Goal: Task Accomplishment & Management: Complete application form

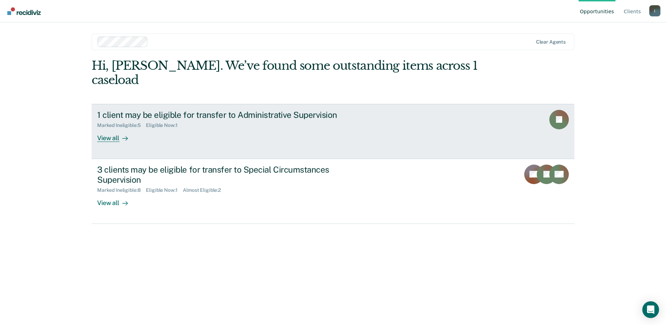
drag, startPoint x: 563, startPoint y: 107, endPoint x: 115, endPoint y: 124, distance: 447.6
click at [115, 128] on div "View all" at bounding box center [116, 135] width 39 height 14
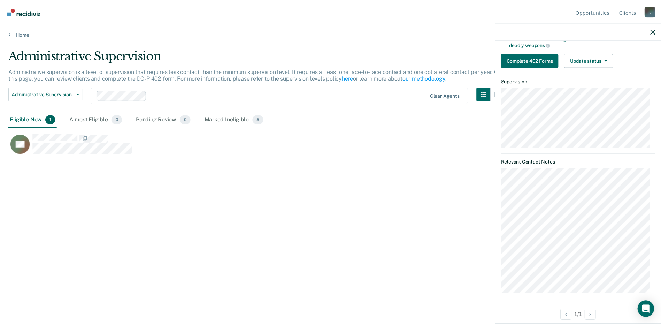
scroll to position [183, 0]
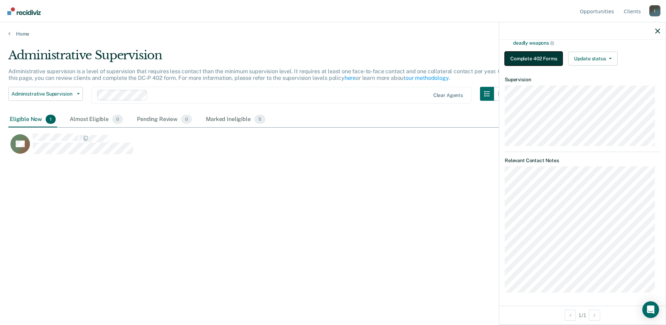
click at [532, 57] on button "Complete 402 Forms" at bounding box center [534, 59] width 58 height 14
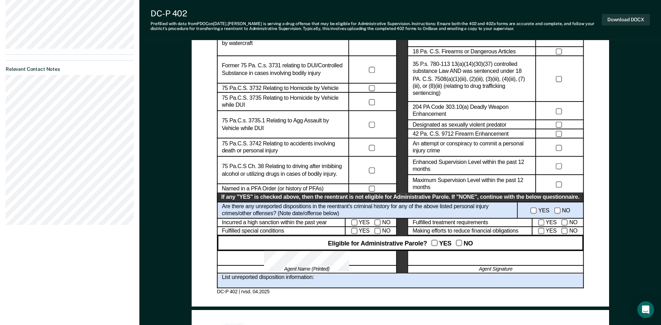
scroll to position [314, 0]
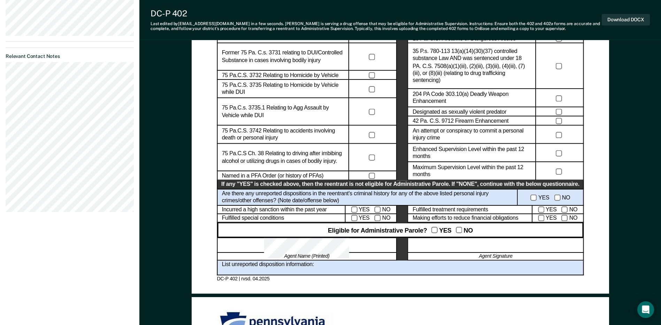
drag, startPoint x: 479, startPoint y: 249, endPoint x: 450, endPoint y: 241, distance: 30.0
click at [450, 241] on div at bounding box center [496, 245] width 176 height 15
click at [453, 248] on div at bounding box center [496, 245] width 176 height 15
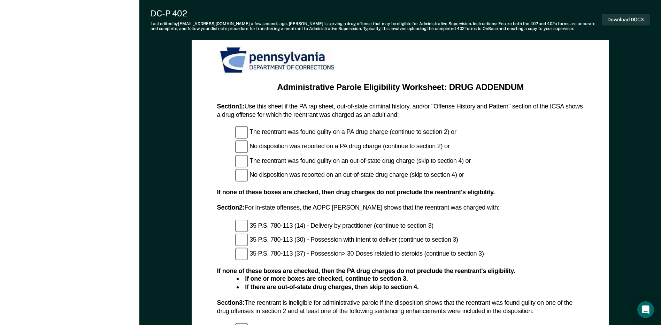
scroll to position [366, 0]
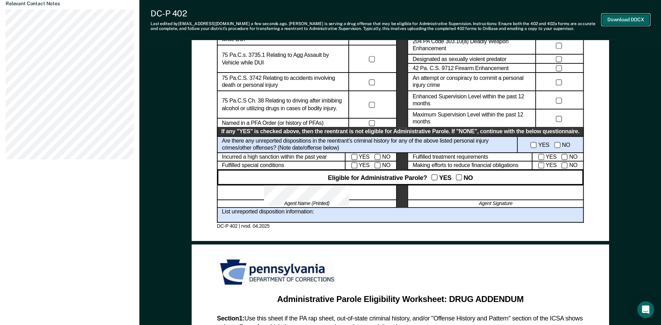
click at [615, 23] on button "Download DOCX" at bounding box center [626, 19] width 48 height 11
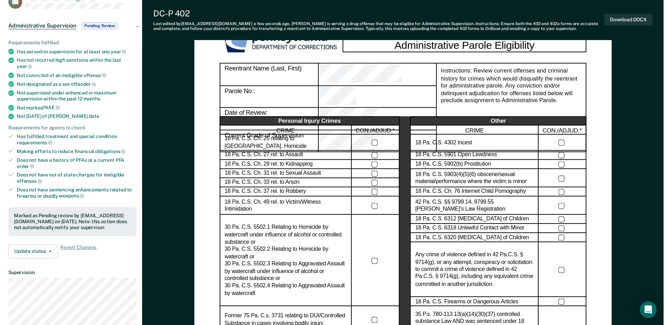
scroll to position [0, 0]
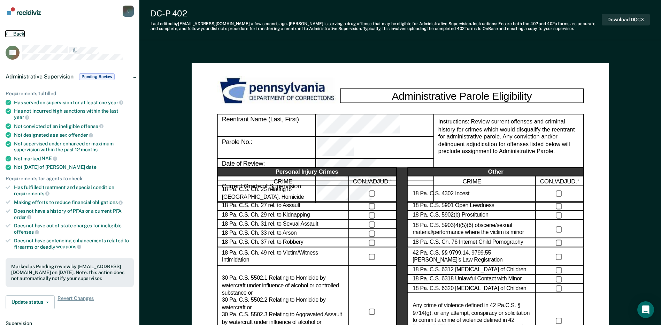
click at [14, 32] on button "Back" at bounding box center [15, 34] width 19 height 6
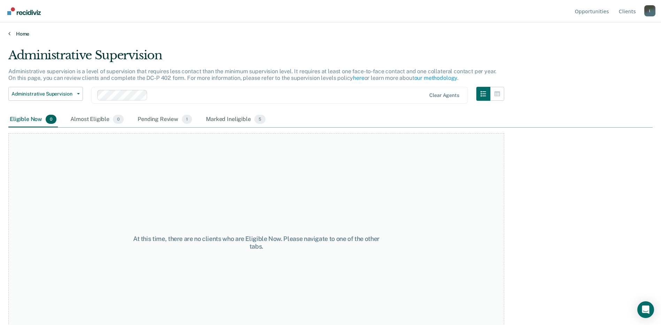
click at [14, 32] on link "Home" at bounding box center [330, 34] width 644 height 6
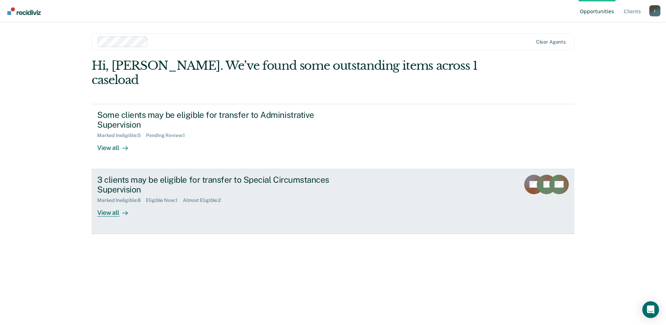
click at [110, 203] on div "View all" at bounding box center [116, 210] width 39 height 14
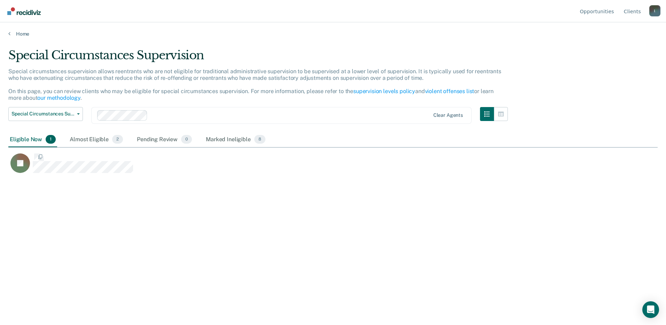
scroll to position [219, 644]
